Goal: Task Accomplishment & Management: Use online tool/utility

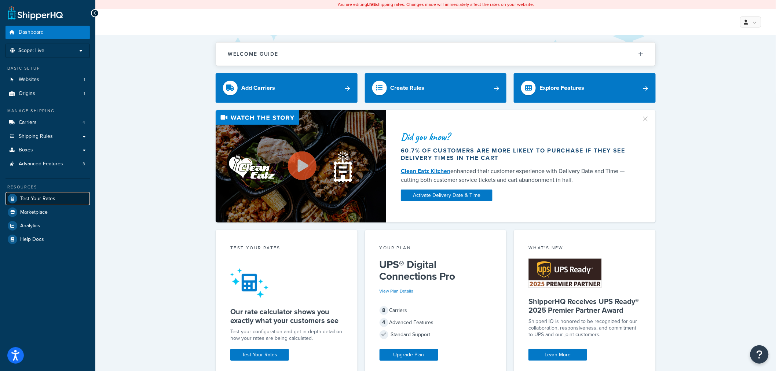
click at [60, 201] on link "Test Your Rates" at bounding box center [48, 198] width 84 height 13
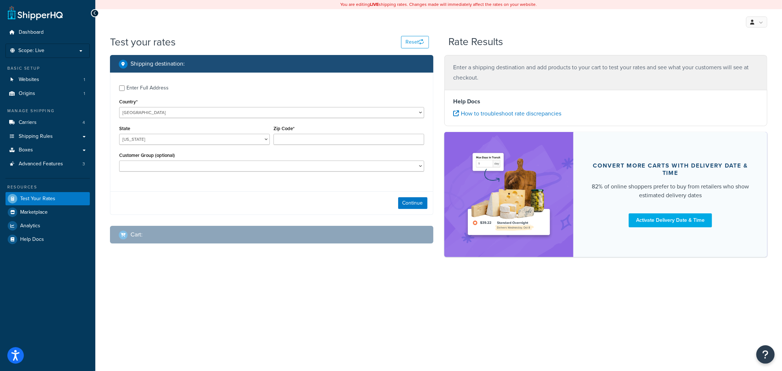
click at [170, 87] on label "Enter Full Address" at bounding box center [276, 87] width 298 height 12
click at [125, 87] on input "Enter Full Address" at bounding box center [122, 88] width 6 height 6
checkbox input "true"
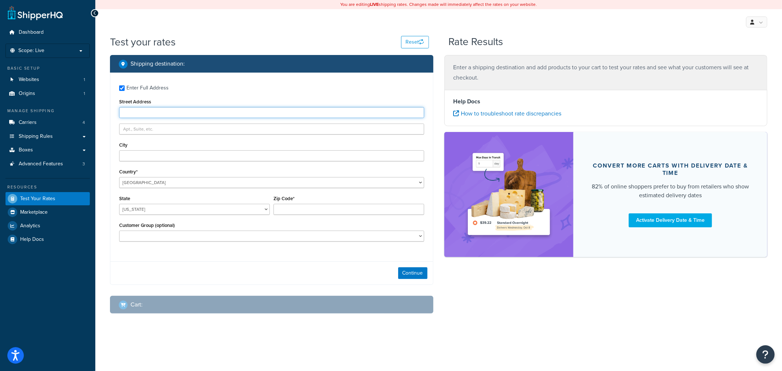
click at [247, 107] on input "Street Address" at bounding box center [271, 112] width 305 height 11
paste input "4600 Sleepytime Dr"
click at [173, 114] on input "[STREET_ADDRESS]" at bounding box center [271, 112] width 305 height 11
type input "4600 Sleepytime Dr"
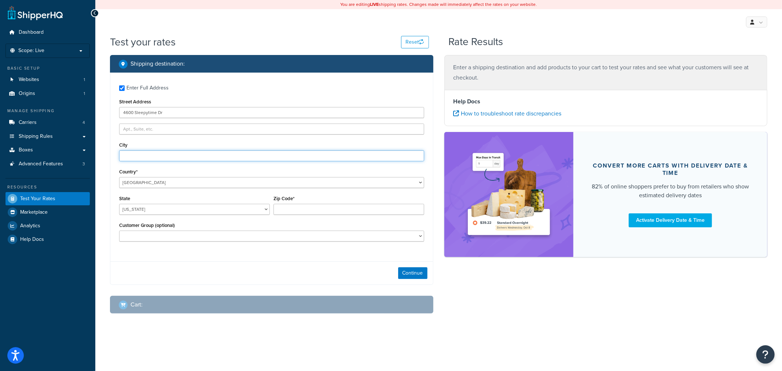
click at [134, 161] on input "City" at bounding box center [271, 155] width 305 height 11
type input "[GEOGRAPHIC_DATA]"
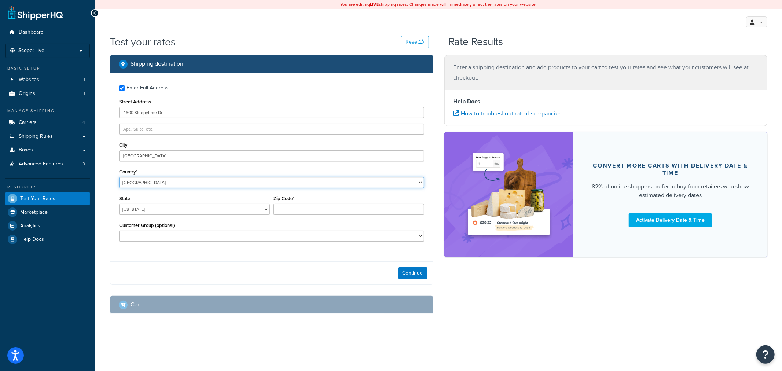
click at [189, 183] on select "[GEOGRAPHIC_DATA] [GEOGRAPHIC_DATA] [GEOGRAPHIC_DATA] [GEOGRAPHIC_DATA] [GEOGRA…" at bounding box center [271, 182] width 305 height 11
click at [176, 208] on select "[US_STATE] [US_STATE] [US_STATE] [US_STATE] [US_STATE] Armed Forces Americas Ar…" at bounding box center [194, 209] width 151 height 11
select select "CO"
click at [119, 204] on select "[US_STATE] [US_STATE] [US_STATE] [US_STATE] [US_STATE] Armed Forces Americas Ar…" at bounding box center [194, 209] width 151 height 11
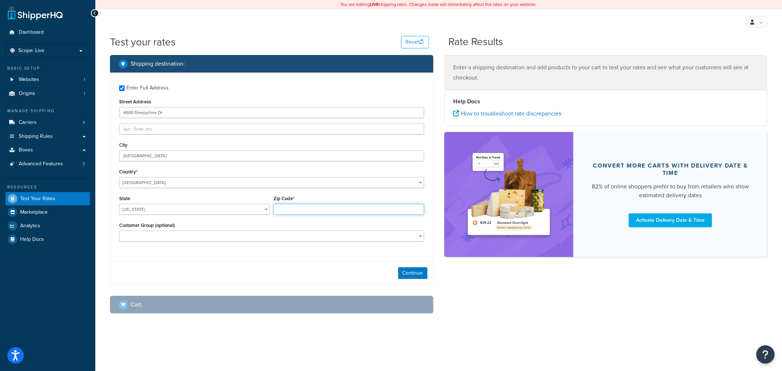
click at [301, 207] on input "Zip Code*" at bounding box center [349, 209] width 151 height 11
type input "80301"
click at [416, 272] on button "Continue" at bounding box center [412, 273] width 29 height 12
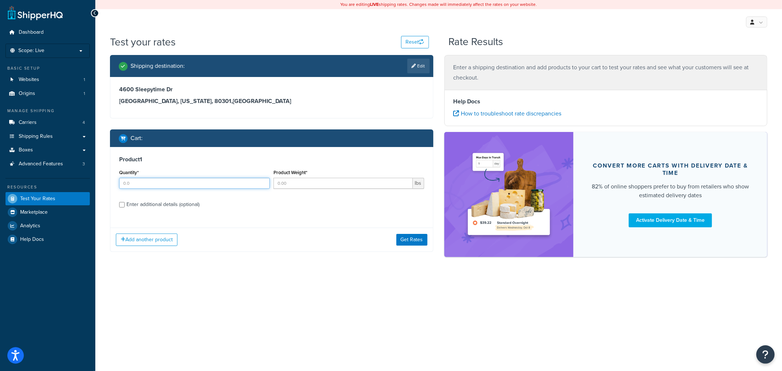
click at [169, 182] on input "Quantity*" at bounding box center [194, 183] width 151 height 11
type input "1.0"
click at [357, 185] on input "Product Weight*" at bounding box center [343, 183] width 139 height 11
type input "80.0"
click at [202, 204] on label "Enter additional details (optional)" at bounding box center [276, 204] width 298 height 12
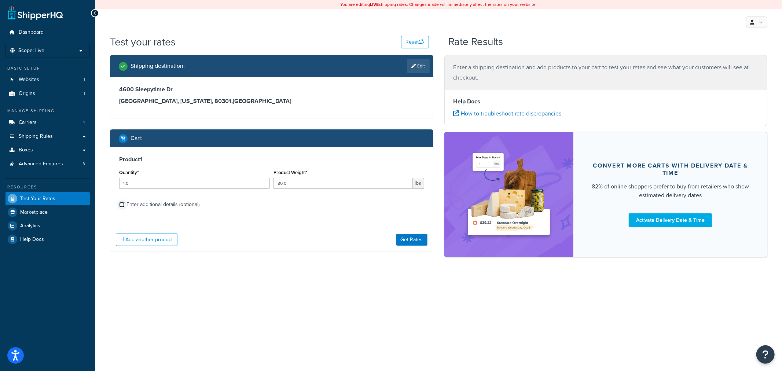
click at [125, 204] on input "Enter additional details (optional)" at bounding box center [122, 205] width 6 height 6
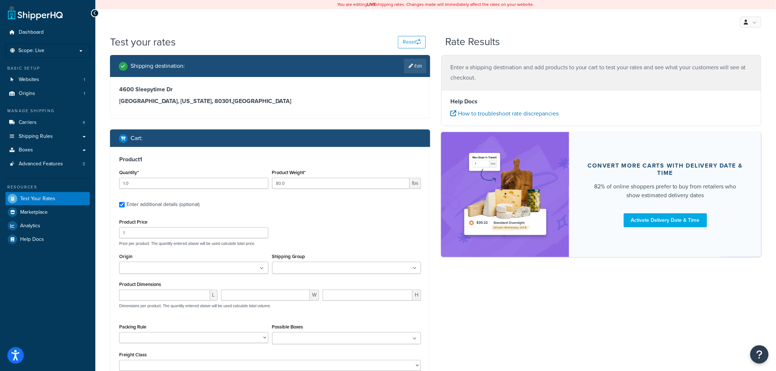
click at [197, 206] on div "Enter additional details (optional)" at bounding box center [163, 205] width 73 height 10
click at [125, 206] on input "Enter additional details (optional)" at bounding box center [122, 205] width 6 height 6
checkbox input "false"
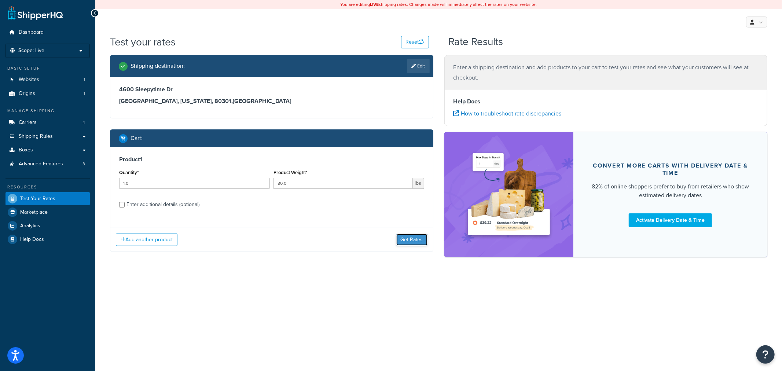
click at [411, 240] on button "Get Rates" at bounding box center [411, 240] width 31 height 12
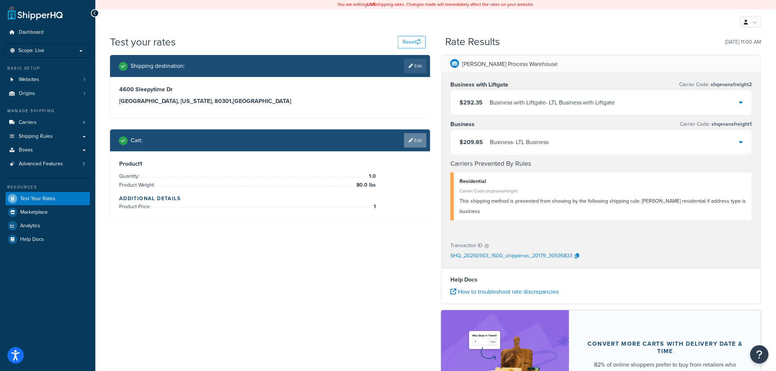
click at [420, 144] on link "Edit" at bounding box center [415, 140] width 22 height 15
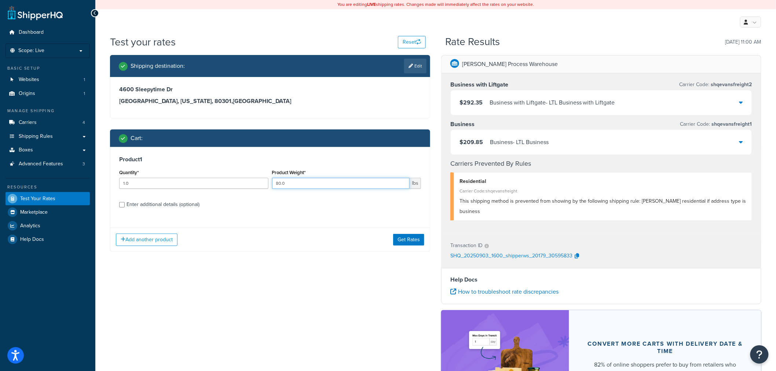
click at [276, 186] on input "80.0" at bounding box center [341, 183] width 138 height 11
type input "180.0"
click at [167, 202] on div "Enter additional details (optional)" at bounding box center [163, 205] width 73 height 10
click at [125, 202] on input "Enter additional details (optional)" at bounding box center [122, 205] width 6 height 6
checkbox input "true"
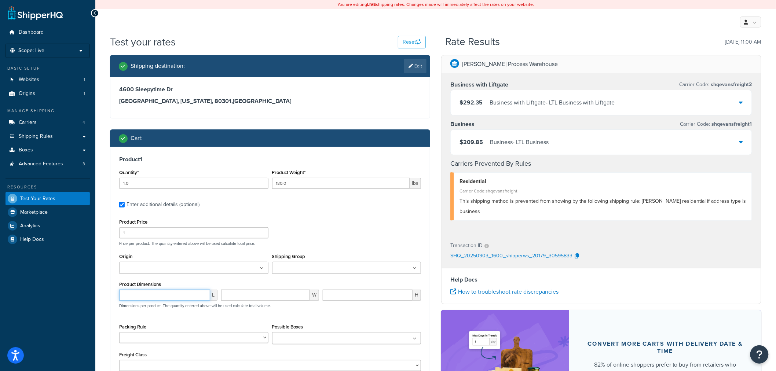
click at [185, 295] on input "number" at bounding box center [164, 295] width 91 height 11
click at [167, 291] on input "number" at bounding box center [164, 295] width 91 height 11
click at [167, 298] on input "number" at bounding box center [164, 295] width 91 height 11
type input "24"
click at [251, 293] on input "number" at bounding box center [265, 295] width 89 height 11
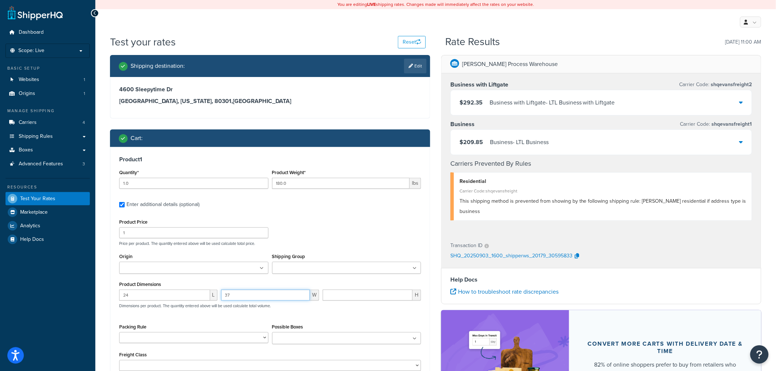
type input "37"
click at [332, 297] on input "number" at bounding box center [368, 295] width 90 height 11
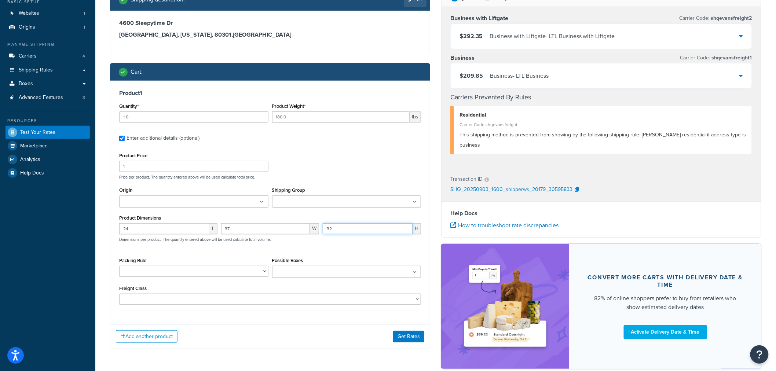
scroll to position [108, 0]
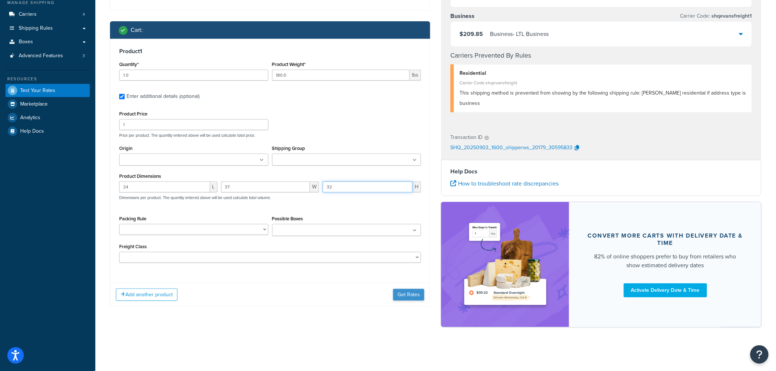
type input "32"
click at [411, 296] on button "Get Rates" at bounding box center [408, 295] width 31 height 12
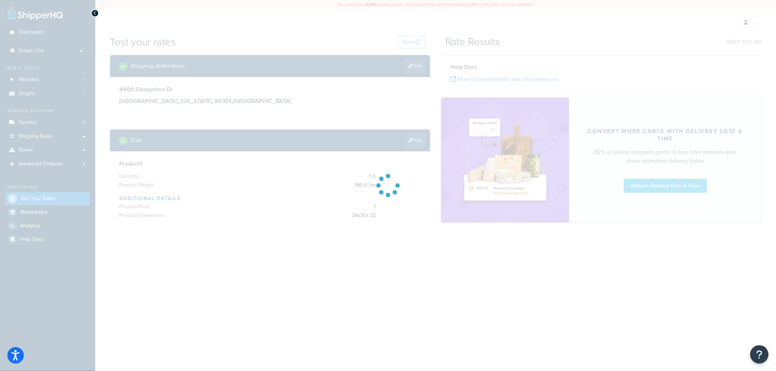
scroll to position [0, 0]
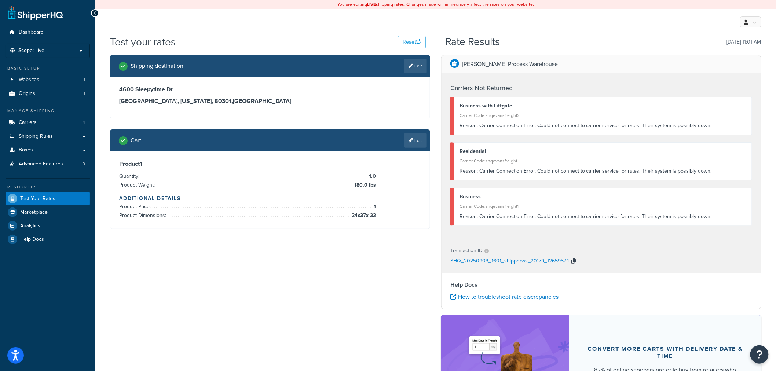
click at [574, 260] on icon "button" at bounding box center [573, 261] width 4 height 5
click at [411, 40] on button "Reset" at bounding box center [412, 42] width 28 height 12
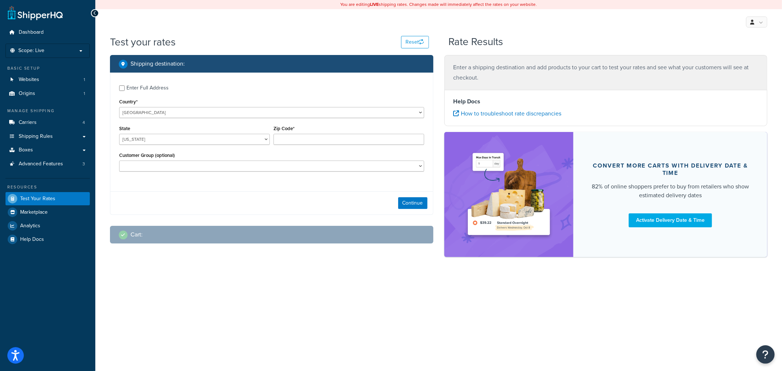
click at [137, 87] on div "Enter Full Address" at bounding box center [148, 88] width 42 height 10
click at [125, 87] on input "Enter Full Address" at bounding box center [122, 88] width 6 height 6
checkbox input "true"
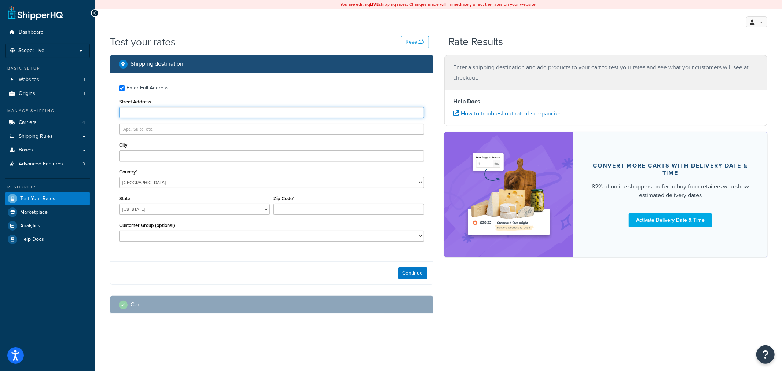
click at [143, 109] on input "Street Address" at bounding box center [271, 112] width 305 height 11
type input "4600 Sleepytime Dr"
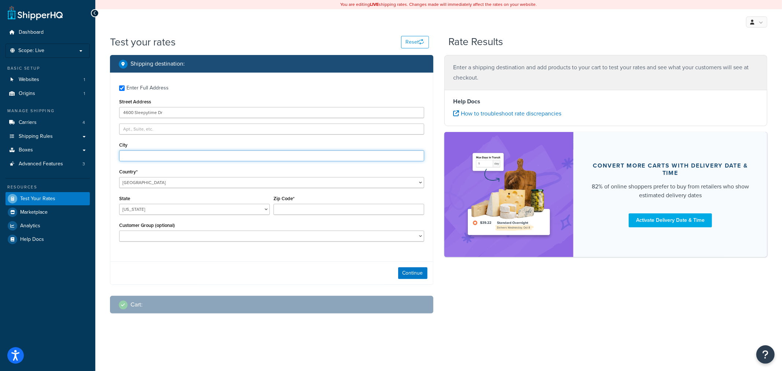
click at [133, 155] on input "City" at bounding box center [271, 155] width 305 height 11
type input "[GEOGRAPHIC_DATA]"
click at [162, 206] on select "[US_STATE] [US_STATE] [US_STATE] [US_STATE] [US_STATE] Armed Forces Americas Ar…" at bounding box center [194, 209] width 151 height 11
select select "CO"
click at [119, 204] on select "[US_STATE] [US_STATE] [US_STATE] [US_STATE] [US_STATE] Armed Forces Americas Ar…" at bounding box center [194, 209] width 151 height 11
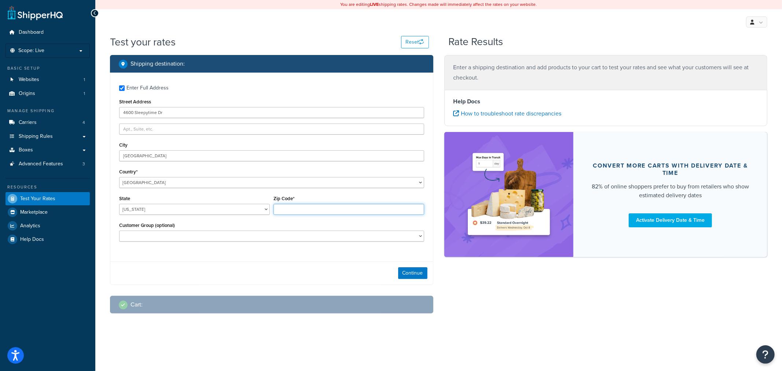
click at [301, 213] on input "Zip Code*" at bounding box center [349, 209] width 151 height 11
type input "80301"
click at [403, 274] on button "Continue" at bounding box center [412, 273] width 29 height 12
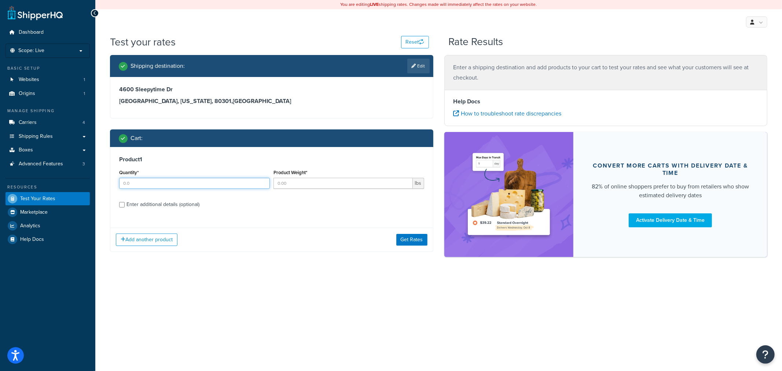
click at [165, 180] on input "Quantity*" at bounding box center [194, 183] width 151 height 11
type input "1.0"
click at [360, 186] on input "Product Weight*" at bounding box center [343, 183] width 139 height 11
type input "180.0"
click at [191, 205] on div "Enter additional details (optional)" at bounding box center [163, 205] width 73 height 10
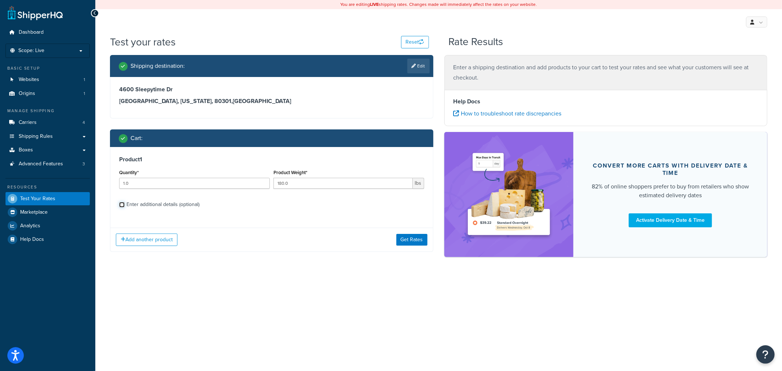
click at [125, 205] on input "Enter additional details (optional)" at bounding box center [122, 205] width 6 height 6
checkbox input "true"
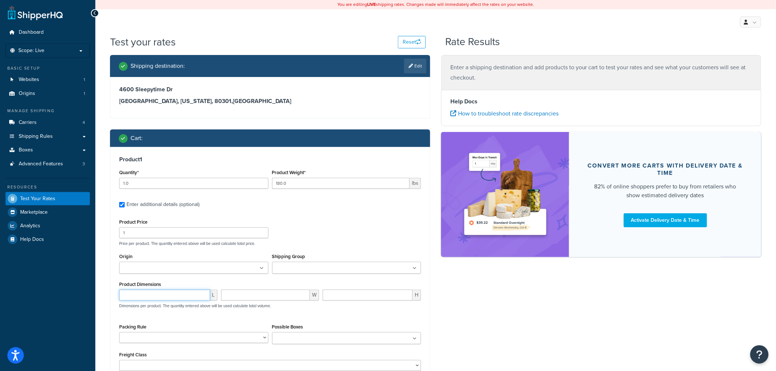
click at [177, 295] on input "number" at bounding box center [164, 295] width 91 height 11
type input "24"
click at [257, 297] on input "number" at bounding box center [265, 295] width 89 height 11
type input "37"
click at [329, 296] on input "number" at bounding box center [368, 295] width 90 height 11
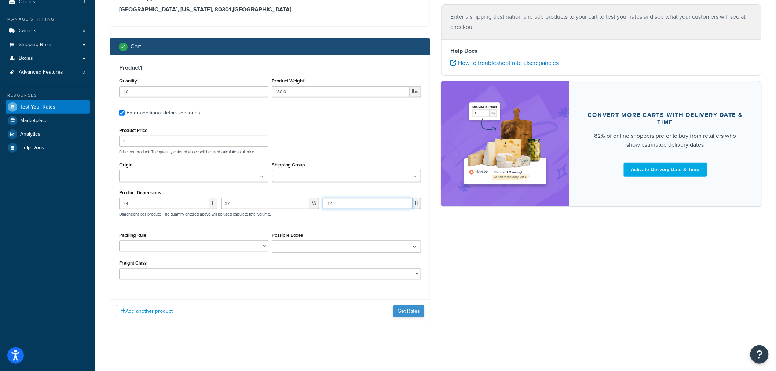
type input "32"
click at [417, 310] on button "Get Rates" at bounding box center [408, 311] width 31 height 12
